Goal: Book appointment/travel/reservation

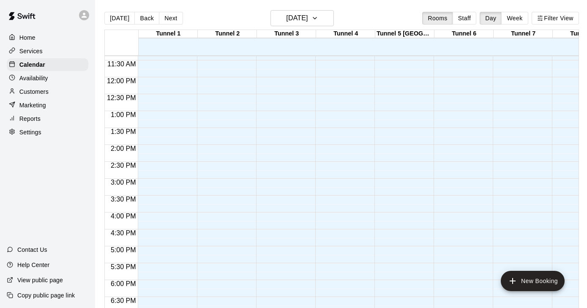
scroll to position [351, 0]
drag, startPoint x: 328, startPoint y: 26, endPoint x: 328, endPoint y: 20, distance: 5.5
click at [328, 22] on div "Today Back Next Thursday Aug 14 Rooms Staff Day Week Filter View" at bounding box center [341, 19] width 474 height 19
click at [318, 20] on icon "button" at bounding box center [314, 18] width 7 height 10
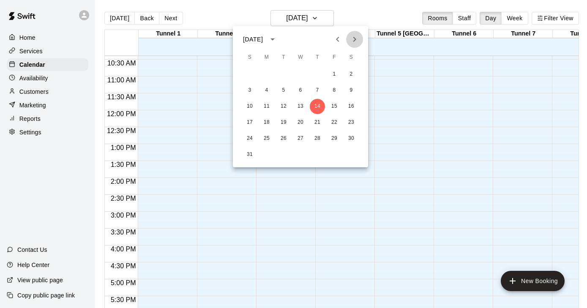
click at [356, 36] on icon "Next month" at bounding box center [354, 39] width 10 height 10
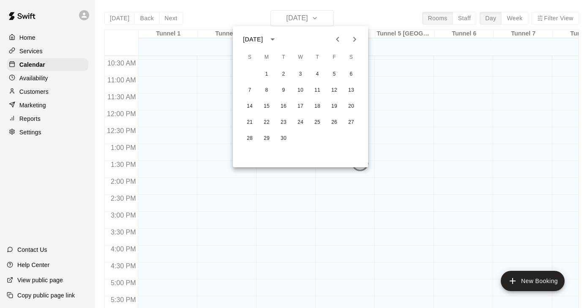
click at [356, 36] on icon "Next month" at bounding box center [354, 39] width 10 height 10
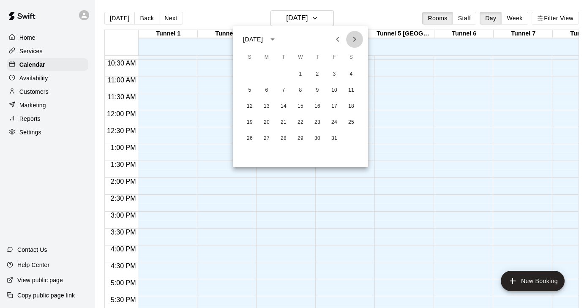
click at [356, 36] on icon "Next month" at bounding box center [354, 39] width 10 height 10
click at [331, 103] on button "19" at bounding box center [334, 106] width 15 height 15
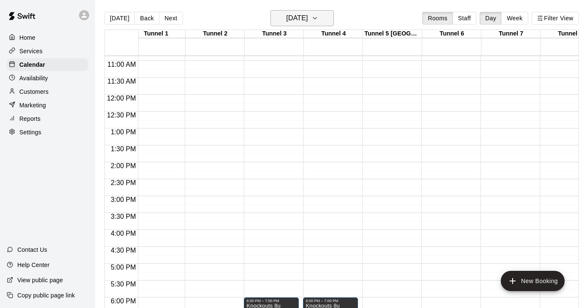
scroll to position [0, 0]
click at [308, 18] on h6 "Friday Dec 19" at bounding box center [297, 18] width 22 height 12
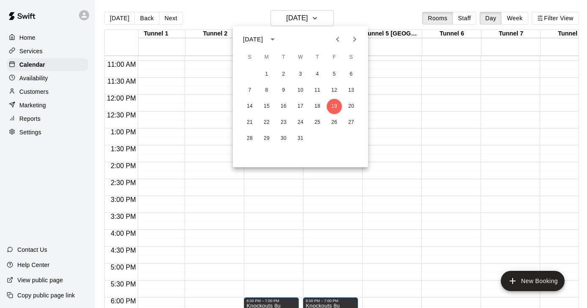
click at [275, 38] on icon "calendar view is open, switch to year view" at bounding box center [272, 39] width 4 height 2
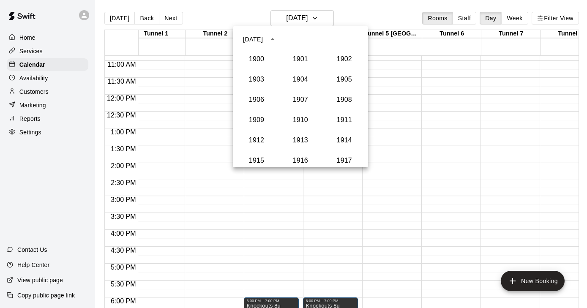
scroll to position [782, 0]
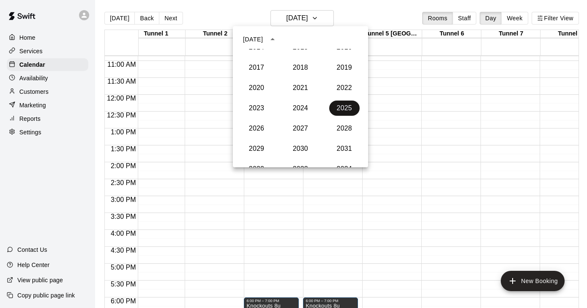
click at [346, 110] on button "2025" at bounding box center [344, 108] width 30 height 15
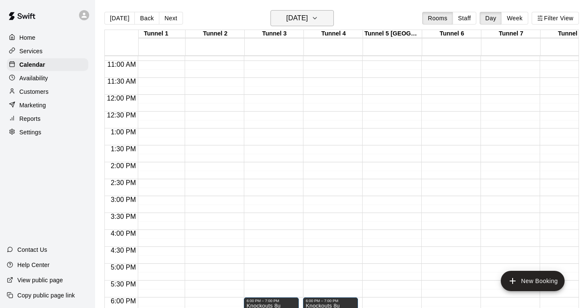
click at [318, 15] on icon "button" at bounding box center [314, 18] width 7 height 10
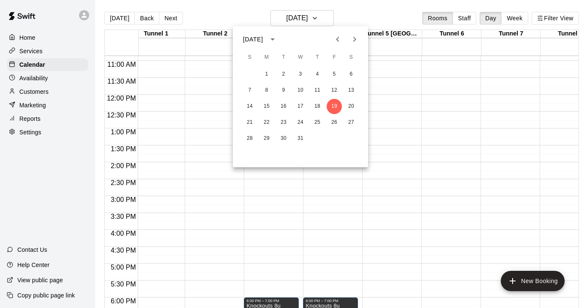
click at [338, 38] on icon "Previous month" at bounding box center [337, 39] width 3 height 5
click at [265, 92] on button "3" at bounding box center [266, 90] width 15 height 15
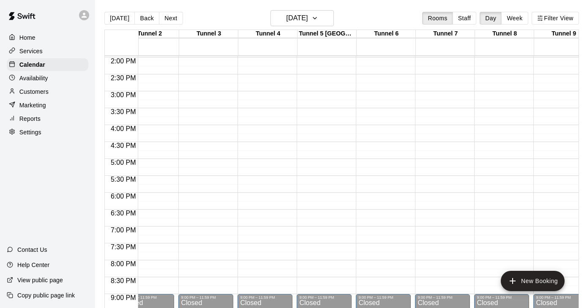
scroll to position [471, 78]
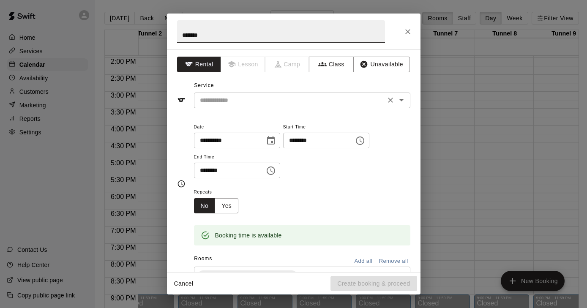
click at [236, 106] on div "​" at bounding box center [302, 101] width 216 height 16
type input "******"
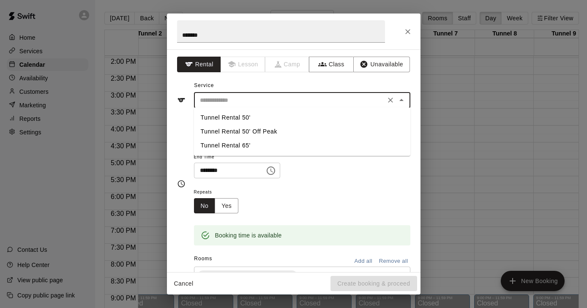
click at [238, 147] on li "Tunnel Rental 65'" at bounding box center [302, 146] width 216 height 14
type input "**********"
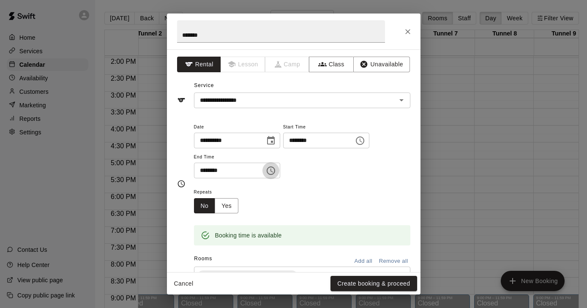
click at [276, 169] on icon "Choose time, selected time is 5:30 PM" at bounding box center [271, 171] width 10 height 10
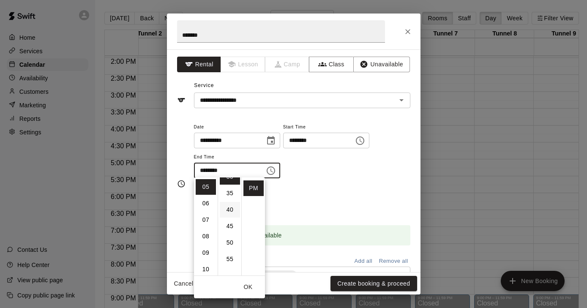
scroll to position [110, 0]
click at [206, 251] on li "09" at bounding box center [206, 253] width 20 height 16
click at [229, 187] on li "00" at bounding box center [230, 185] width 20 height 16
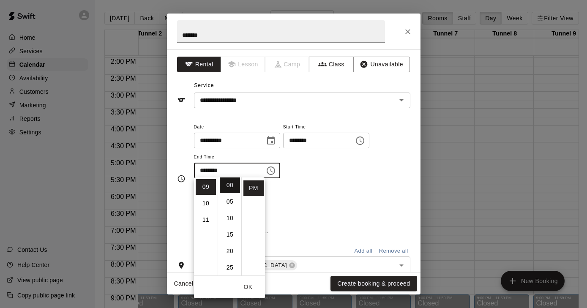
type input "********"
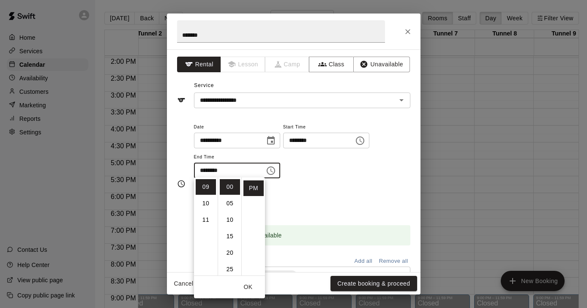
click at [309, 193] on div "Repeats No Yes" at bounding box center [302, 200] width 216 height 27
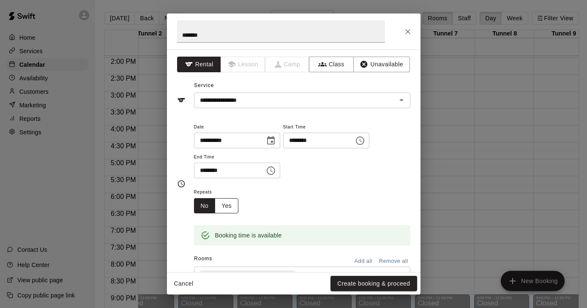
click at [229, 206] on button "Yes" at bounding box center [227, 206] width 24 height 16
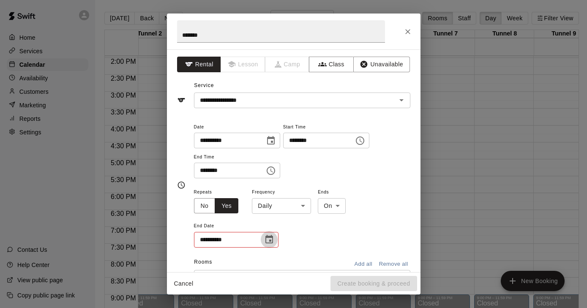
click at [268, 237] on icon "Choose date" at bounding box center [269, 239] width 10 height 10
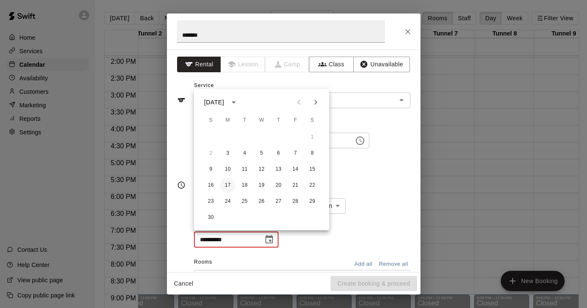
click at [230, 183] on button "17" at bounding box center [227, 185] width 15 height 15
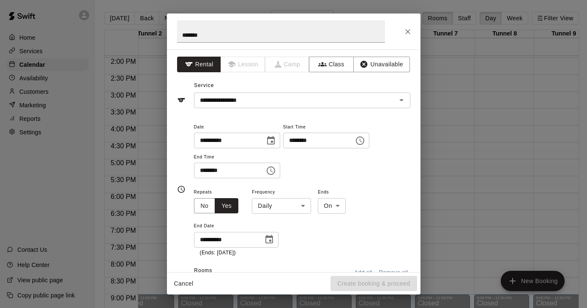
type input "**********"
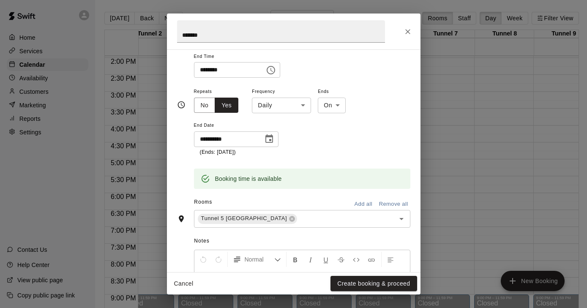
scroll to position [103, 0]
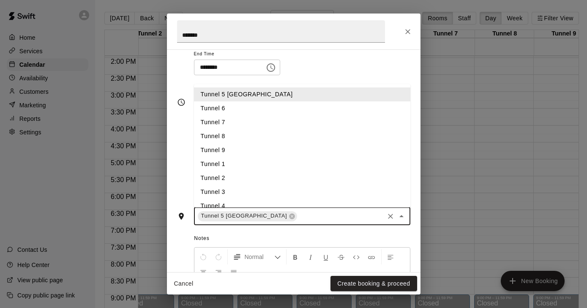
click at [298, 213] on input "text" at bounding box center [340, 216] width 84 height 11
click at [230, 108] on li "Tunnel 6" at bounding box center [302, 108] width 216 height 14
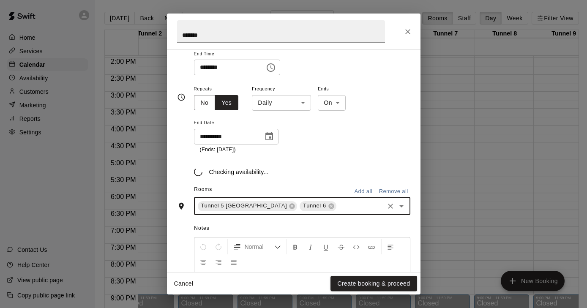
click at [327, 205] on div "Tunnel 5 Pitching Tunnel Tunnel 6 ​" at bounding box center [302, 206] width 216 height 18
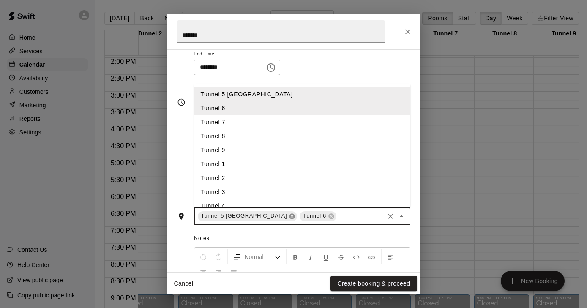
click at [289, 215] on icon at bounding box center [291, 215] width 5 height 5
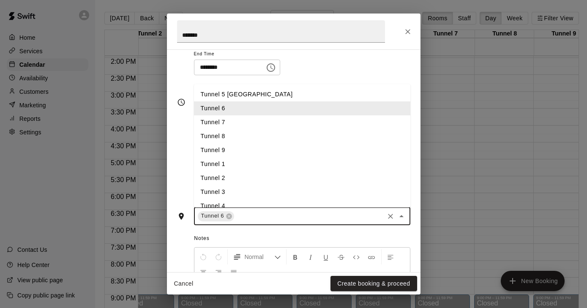
click at [220, 110] on li "Tunnel 6" at bounding box center [302, 108] width 216 height 14
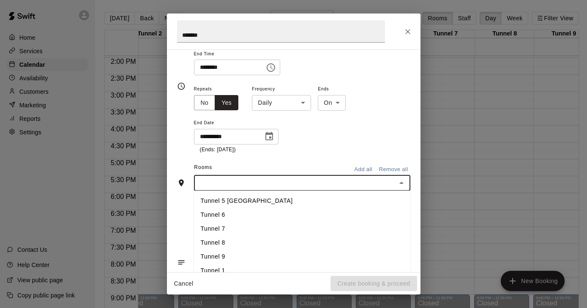
click at [226, 185] on input "text" at bounding box center [294, 183] width 197 height 11
click at [223, 216] on li "Tunnel 6" at bounding box center [302, 215] width 216 height 14
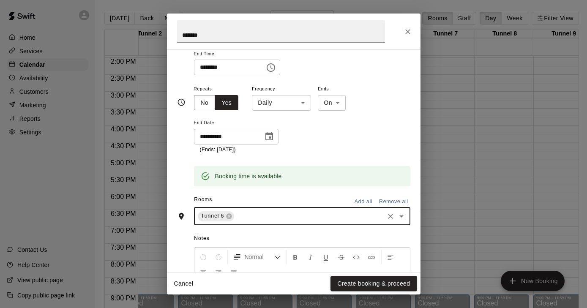
click at [245, 212] on input "text" at bounding box center [308, 216] width 147 height 11
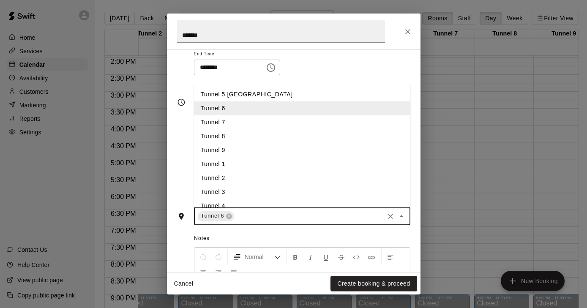
click at [224, 117] on li "Tunnel 7" at bounding box center [302, 122] width 216 height 14
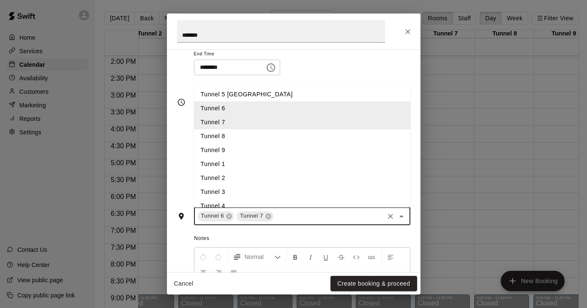
click at [282, 214] on input "text" at bounding box center [329, 216] width 108 height 11
click at [232, 133] on li "Tunnel 8" at bounding box center [302, 136] width 216 height 14
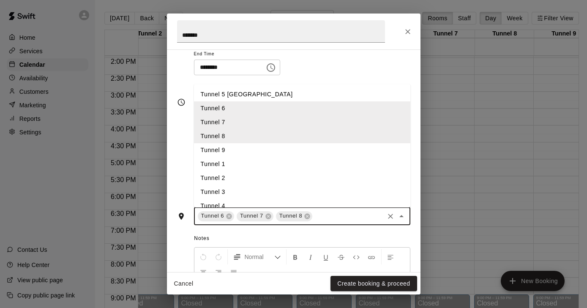
click at [319, 212] on input "text" at bounding box center [347, 216] width 69 height 11
click at [225, 147] on li "Tunnel 9" at bounding box center [302, 150] width 216 height 14
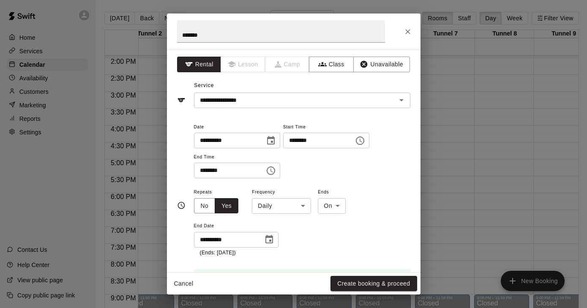
scroll to position [0, 0]
click at [354, 284] on button "Create booking & proceed" at bounding box center [373, 284] width 86 height 16
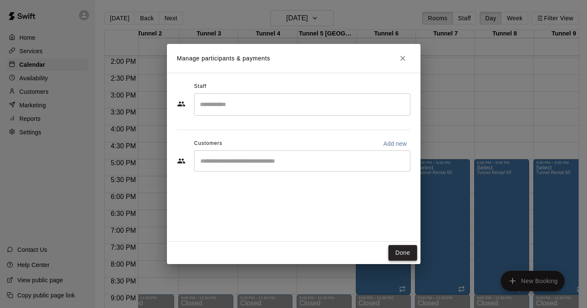
click at [398, 253] on button "Done" at bounding box center [402, 253] width 28 height 16
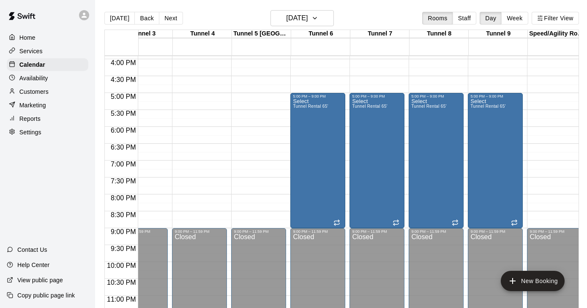
scroll to position [548, 143]
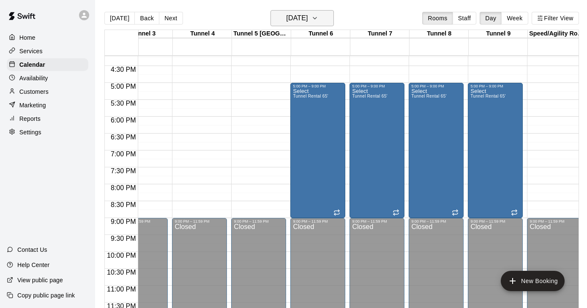
click at [318, 18] on icon "button" at bounding box center [314, 18] width 7 height 10
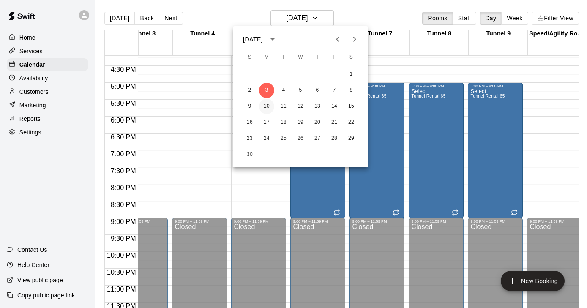
click at [264, 107] on button "10" at bounding box center [266, 106] width 15 height 15
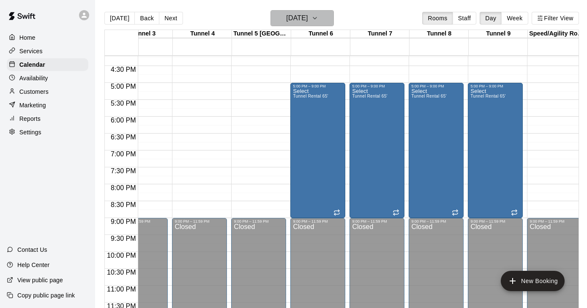
click at [318, 19] on icon "button" at bounding box center [314, 18] width 7 height 10
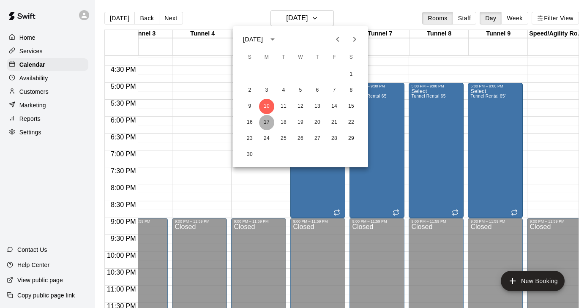
click at [267, 121] on button "17" at bounding box center [266, 122] width 15 height 15
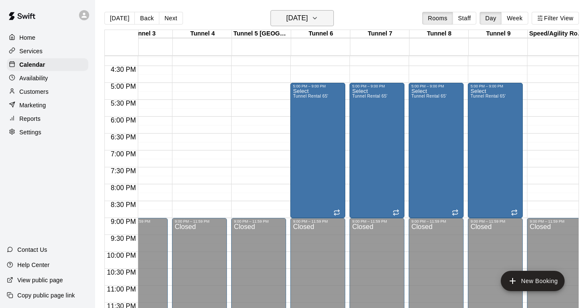
click at [318, 18] on icon "button" at bounding box center [314, 18] width 7 height 10
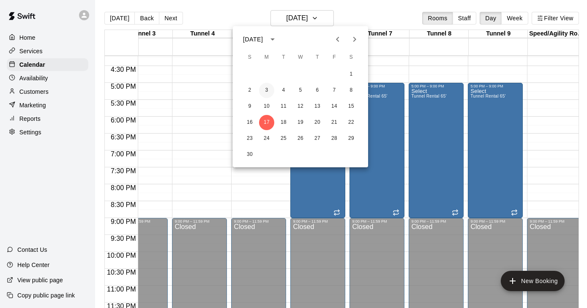
click at [269, 91] on button "3" at bounding box center [266, 90] width 15 height 15
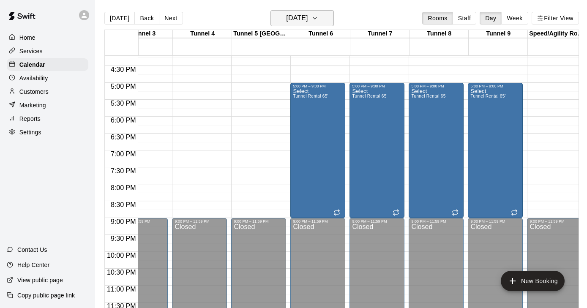
click at [318, 17] on icon "button" at bounding box center [314, 18] width 7 height 10
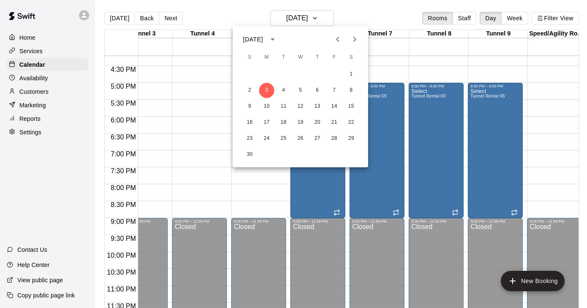
click at [533, 153] on div at bounding box center [293, 154] width 587 height 308
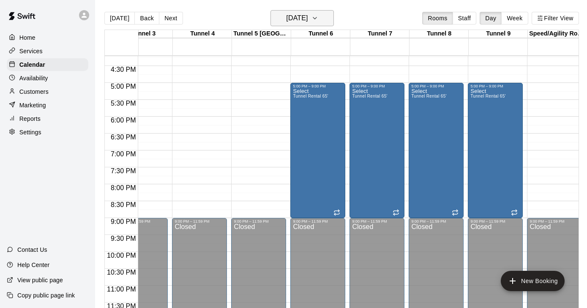
click at [321, 20] on button "Monday Nov 03" at bounding box center [301, 18] width 63 height 16
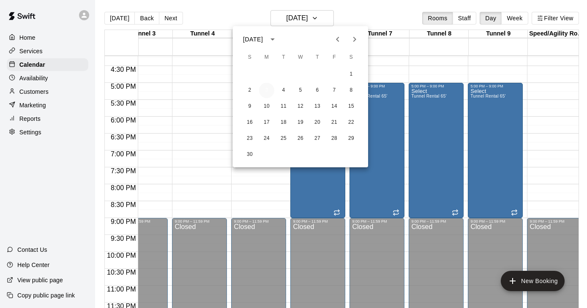
click at [265, 89] on button "3" at bounding box center [266, 90] width 15 height 15
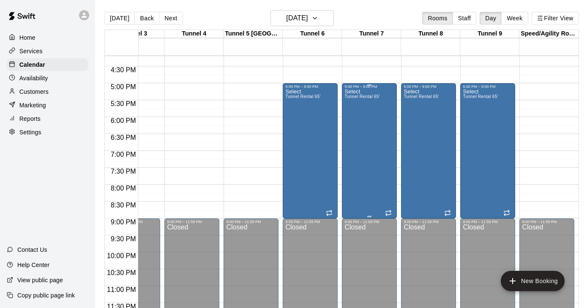
scroll to position [0, 151]
click at [318, 22] on icon "button" at bounding box center [314, 18] width 7 height 10
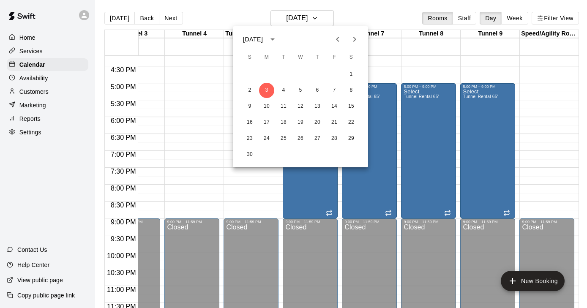
click at [323, 202] on div at bounding box center [293, 154] width 587 height 308
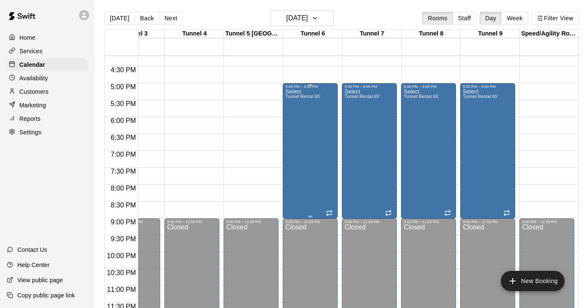
click at [326, 187] on div "Select Tunnel Rental 65'" at bounding box center [310, 243] width 50 height 308
click at [294, 140] on icon "delete" at bounding box center [294, 138] width 6 height 8
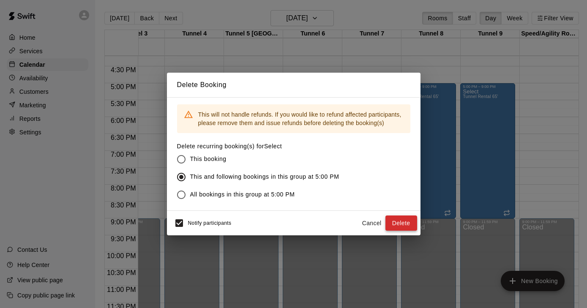
click at [406, 224] on button "Delete" at bounding box center [401, 223] width 32 height 16
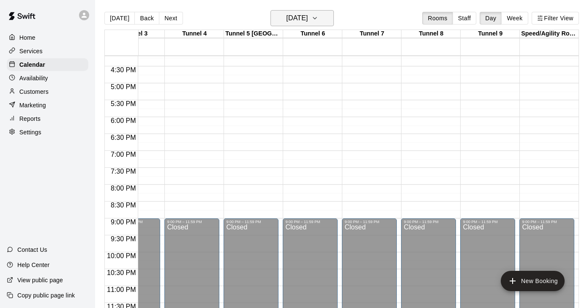
click at [318, 19] on icon "button" at bounding box center [314, 18] width 7 height 10
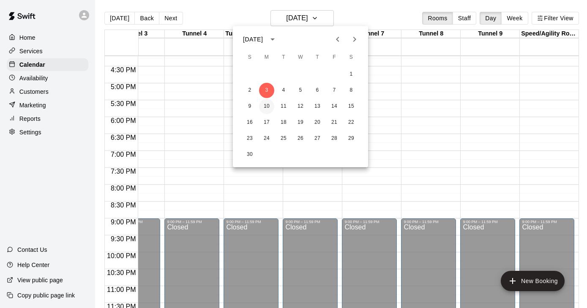
click at [267, 103] on button "10" at bounding box center [266, 106] width 15 height 15
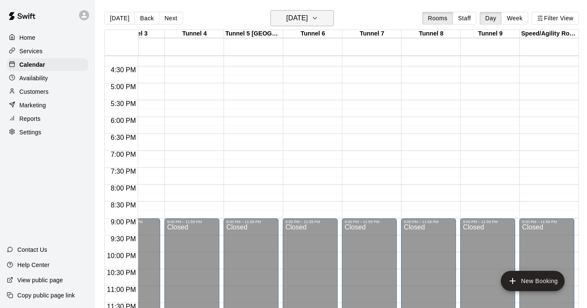
click at [308, 18] on h6 "Monday Nov 10" at bounding box center [297, 18] width 22 height 12
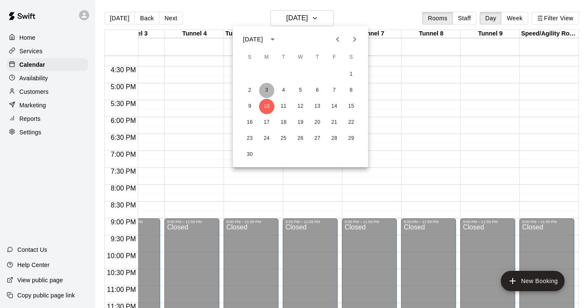
click at [266, 91] on button "3" at bounding box center [266, 90] width 15 height 15
